Goal: Information Seeking & Learning: Learn about a topic

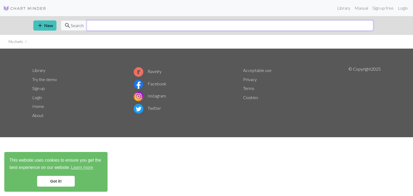
click at [152, 27] on input "text" at bounding box center [230, 25] width 286 height 10
click at [339, 9] on link "Library" at bounding box center [343, 8] width 17 height 11
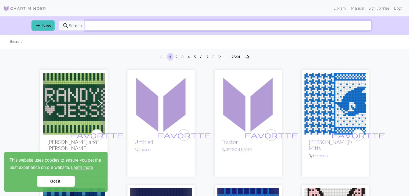
click at [226, 29] on input "text" at bounding box center [228, 25] width 286 height 10
click at [53, 177] on link "Got it!" at bounding box center [56, 181] width 38 height 11
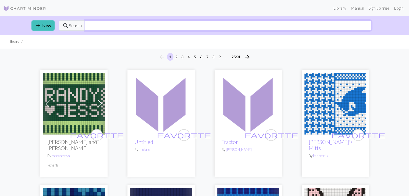
click at [105, 26] on input "text" at bounding box center [228, 25] width 286 height 10
type input "socks"
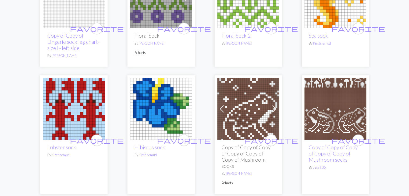
scroll to position [1059, 0]
click at [334, 108] on img at bounding box center [335, 109] width 62 height 62
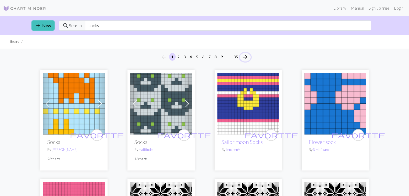
click at [242, 56] on span "arrow_forward" at bounding box center [245, 57] width 6 height 8
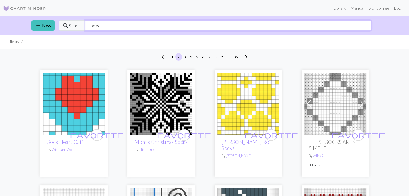
click at [178, 29] on input "socks" at bounding box center [228, 25] width 286 height 10
type input "s"
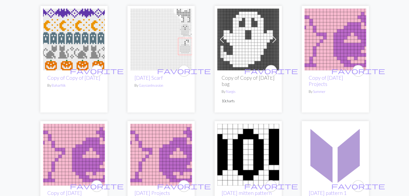
scroll to position [64, 0]
type input "[DATE]"
click at [90, 61] on img at bounding box center [74, 39] width 62 height 62
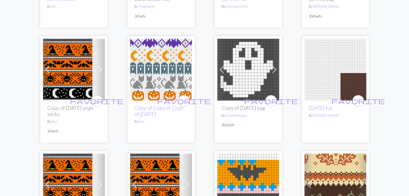
scroll to position [479, 0]
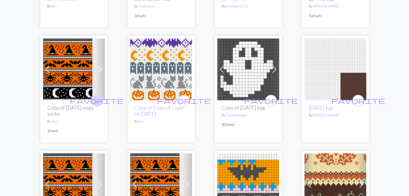
click at [98, 105] on span "favorite" at bounding box center [97, 100] width 54 height 8
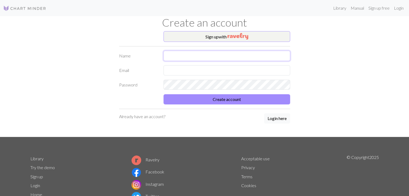
click at [192, 56] on input "text" at bounding box center [226, 56] width 127 height 10
click at [398, 8] on link "Login" at bounding box center [398, 8] width 14 height 11
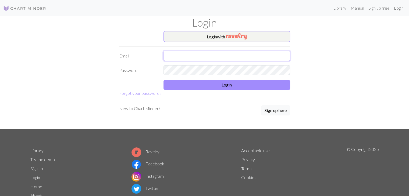
type input "[EMAIL_ADDRESS][DOMAIN_NAME]"
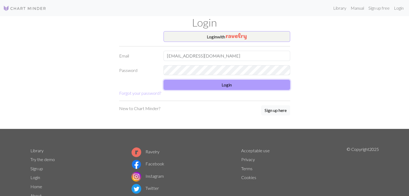
click at [219, 86] on button "Login" at bounding box center [226, 85] width 127 height 10
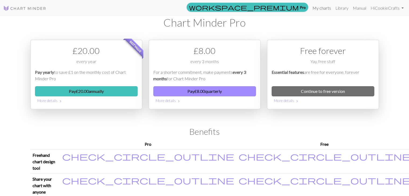
click at [326, 8] on link "My charts" at bounding box center [321, 8] width 23 height 11
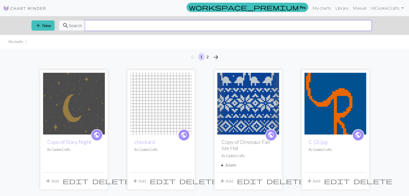
click at [265, 23] on input "text" at bounding box center [228, 25] width 286 height 10
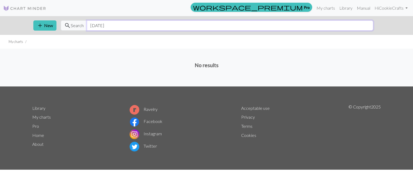
type input "[DATE]"
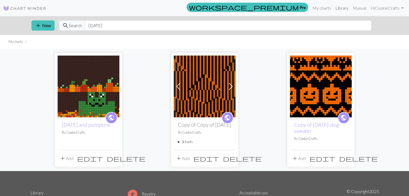
click at [338, 9] on link "Library" at bounding box center [341, 8] width 17 height 11
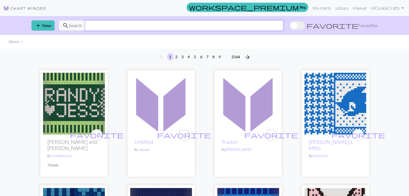
click at [246, 25] on input "text" at bounding box center [184, 25] width 198 height 10
type input "[DATE]"
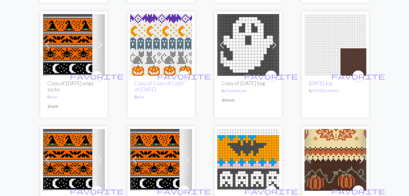
scroll to position [504, 0]
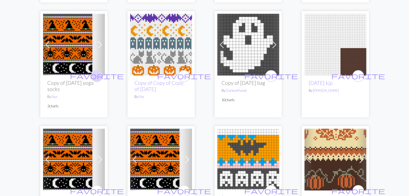
click at [99, 80] on span "favorite" at bounding box center [97, 76] width 54 height 8
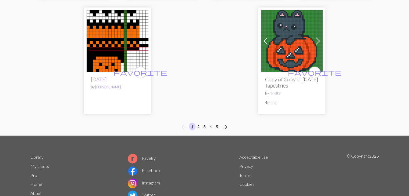
scroll to position [1442, 0]
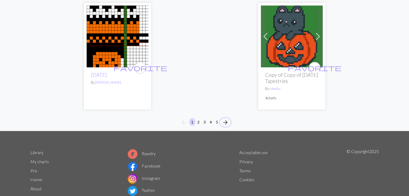
click at [225, 126] on span "arrow_forward" at bounding box center [225, 123] width 6 height 8
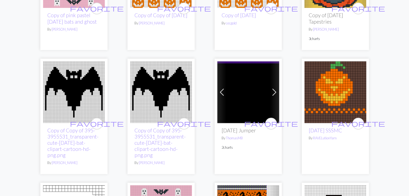
scroll to position [805, 0]
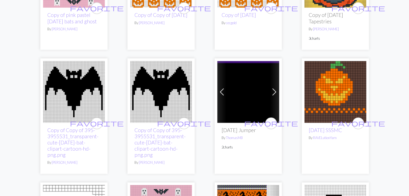
click at [276, 92] on span at bounding box center [274, 92] width 9 height 9
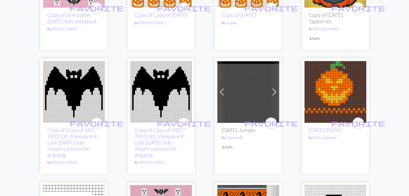
click at [276, 92] on span at bounding box center [274, 92] width 9 height 9
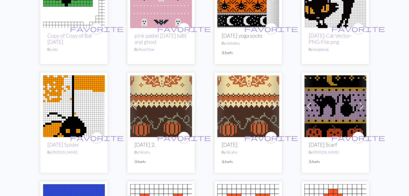
scroll to position [1024, 0]
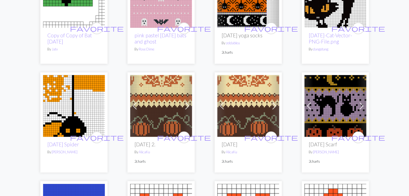
click at [360, 104] on link "Next" at bounding box center [361, 106] width 9 height 62
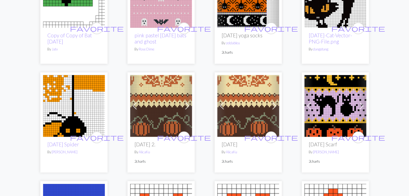
click at [343, 110] on img at bounding box center [335, 106] width 62 height 62
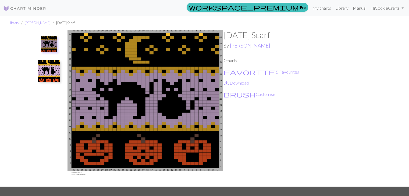
click at [222, 69] on img at bounding box center [145, 108] width 156 height 157
click at [226, 71] on span "favorite" at bounding box center [249, 72] width 52 height 8
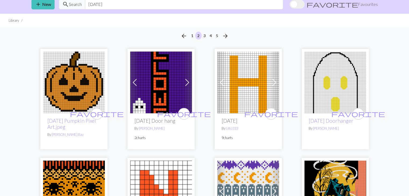
scroll to position [30, 0]
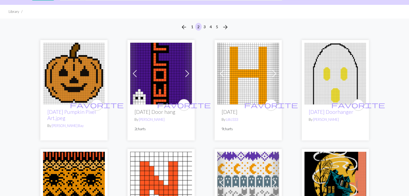
click at [162, 92] on img at bounding box center [161, 74] width 62 height 62
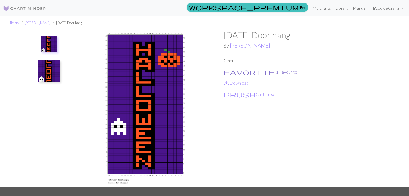
click at [225, 73] on span "favorite" at bounding box center [249, 72] width 52 height 8
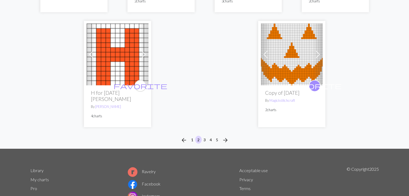
scroll to position [1410, 0]
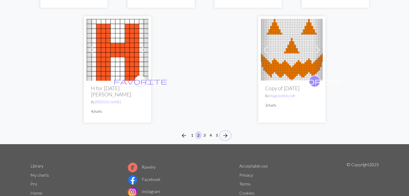
click at [224, 136] on span "arrow_forward" at bounding box center [225, 136] width 6 height 8
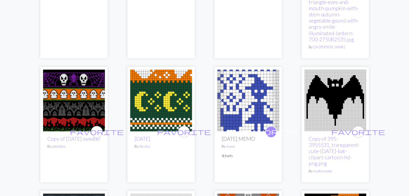
scroll to position [172, 0]
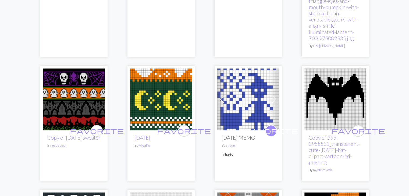
click at [277, 99] on span at bounding box center [274, 99] width 9 height 9
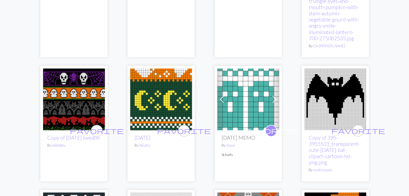
click at [272, 99] on span at bounding box center [274, 99] width 9 height 9
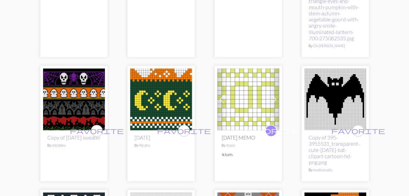
click at [272, 99] on span at bounding box center [274, 99] width 9 height 9
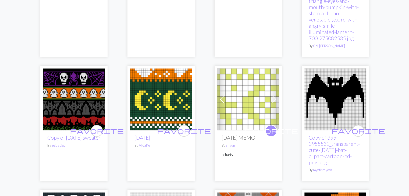
click at [272, 99] on span at bounding box center [274, 99] width 9 height 9
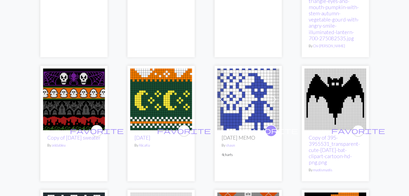
click at [272, 99] on span at bounding box center [274, 99] width 9 height 9
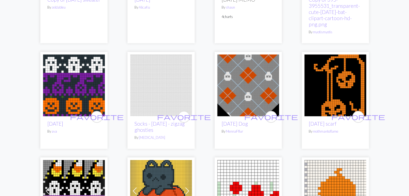
scroll to position [310, 0]
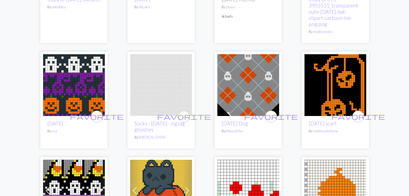
click at [257, 109] on img at bounding box center [248, 85] width 62 height 62
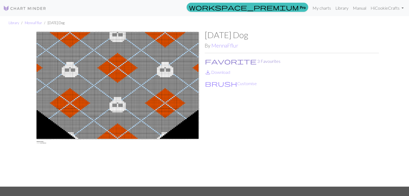
click at [207, 61] on span "favorite" at bounding box center [231, 61] width 52 height 8
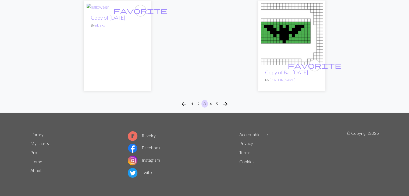
scroll to position [1546, 0]
